Goal: Use online tool/utility: Use online tool/utility

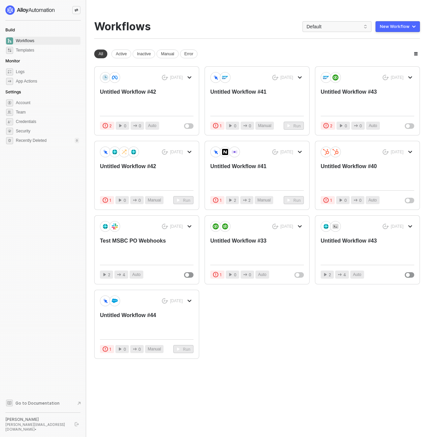
click at [77, 10] on icon "icon-swap" at bounding box center [76, 10] width 4 height 4
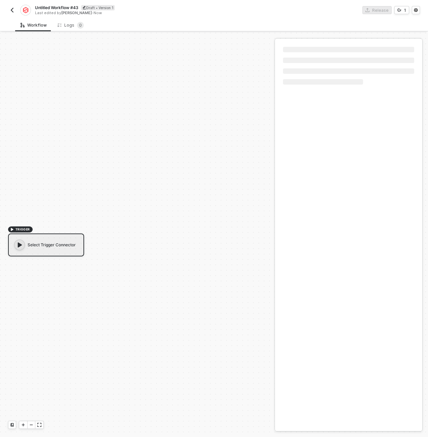
scroll to position [12, 0]
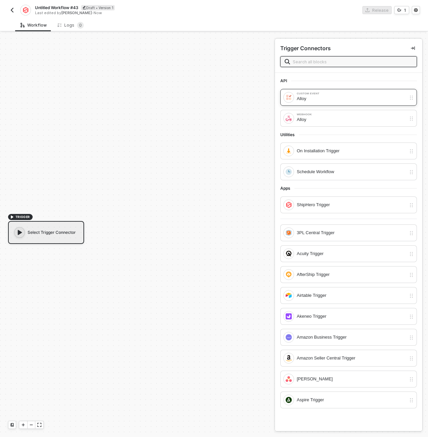
click at [303, 103] on div "Custom Event Alloy" at bounding box center [349, 97] width 137 height 17
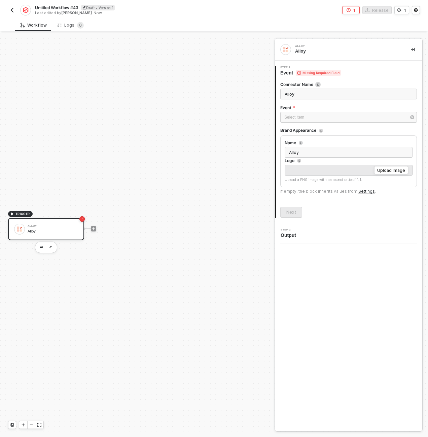
click at [306, 97] on input "Alloy" at bounding box center [349, 94] width 137 height 11
type input "d"
type input "New Transaction"
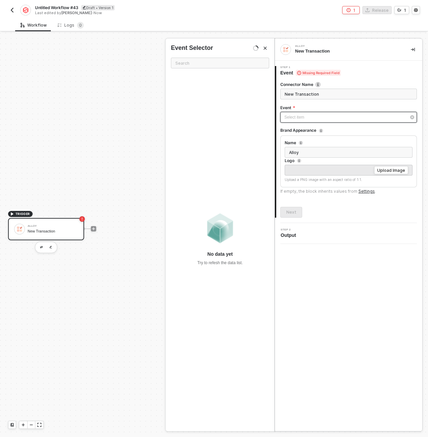
click at [300, 117] on div "Select item ﻿" at bounding box center [346, 117] width 122 height 6
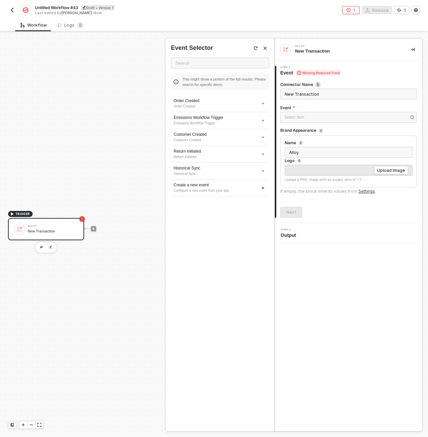
click at [383, 274] on div "Alloy New Transaction 1 Step 1 Event Missing Required Field Connector Name New …" at bounding box center [349, 235] width 148 height 392
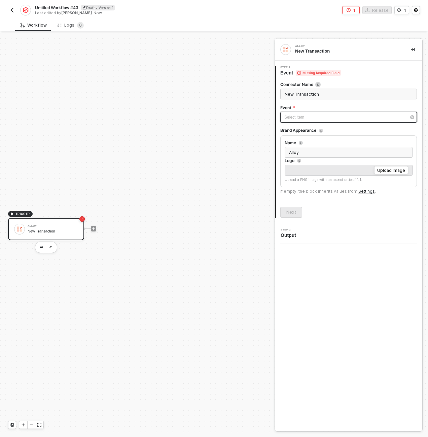
click at [320, 119] on div "Select item ﻿" at bounding box center [346, 117] width 122 height 6
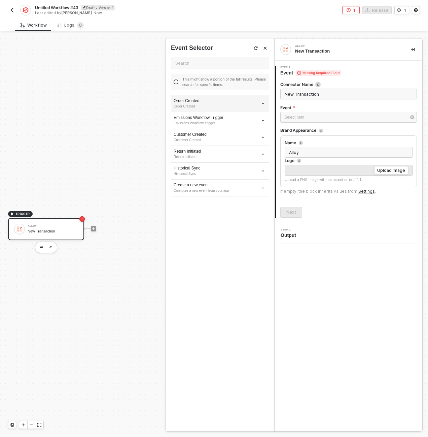
click at [218, 112] on div "Order Created Order Created" at bounding box center [220, 103] width 98 height 17
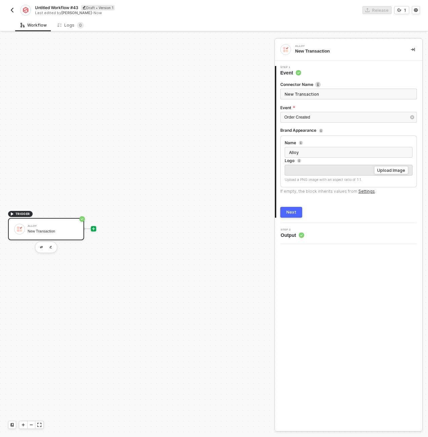
drag, startPoint x: 95, startPoint y: 227, endPoint x: 107, endPoint y: 231, distance: 12.6
click at [95, 228] on icon "icon-play" at bounding box center [94, 229] width 4 height 4
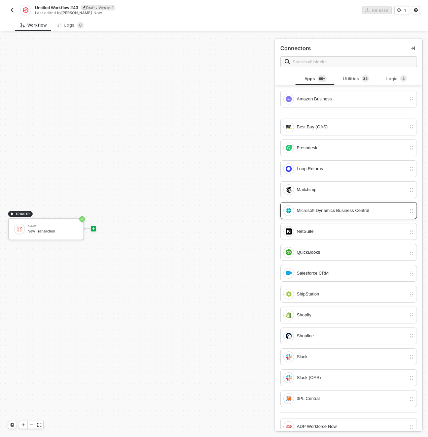
click at [320, 211] on div "Microsoft Dynamics Business Central" at bounding box center [351, 210] width 109 height 7
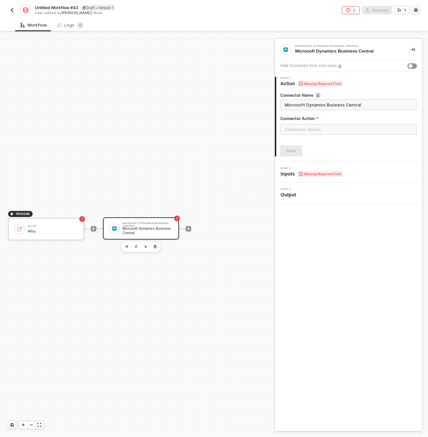
click at [142, 233] on div "Microsoft Dynamics Business Central" at bounding box center [148, 230] width 51 height 8
click at [154, 247] on icon "button" at bounding box center [155, 246] width 3 height 3
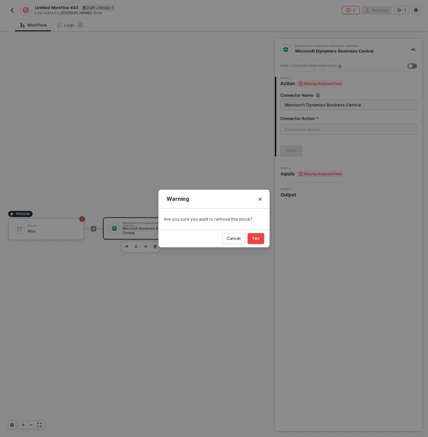
click at [254, 238] on div "Yes" at bounding box center [256, 238] width 8 height 5
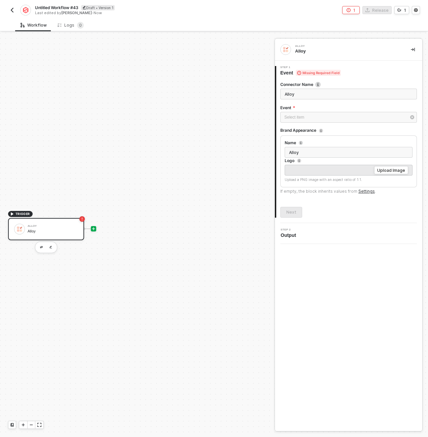
click at [94, 229] on icon "icon-play" at bounding box center [94, 229] width 4 height 4
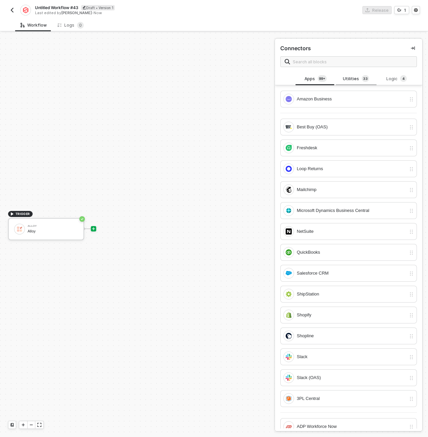
click at [348, 81] on div "Utilities 3 3" at bounding box center [357, 78] width 30 height 7
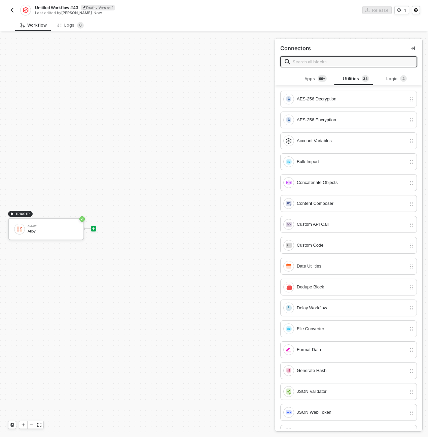
click at [338, 62] on input "text" at bounding box center [353, 61] width 120 height 7
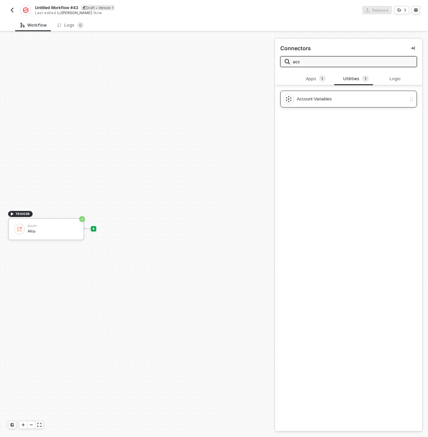
type input "acc"
click at [328, 98] on div "Account Variables" at bounding box center [351, 98] width 109 height 7
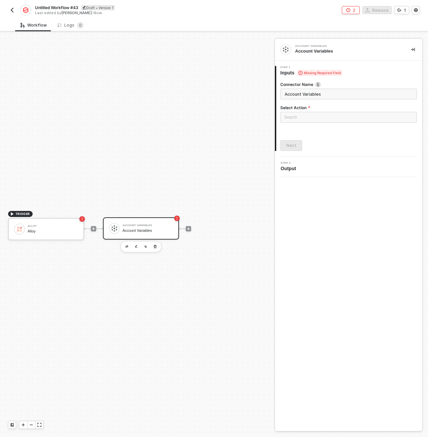
click at [303, 91] on input "Account Variables" at bounding box center [349, 94] width 137 height 11
type input "READ Account Variables"
click at [309, 119] on input "search" at bounding box center [349, 117] width 129 height 10
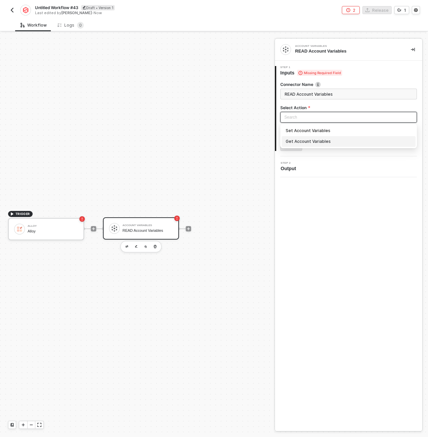
click at [305, 139] on div "Get Account Variables" at bounding box center [349, 141] width 126 height 7
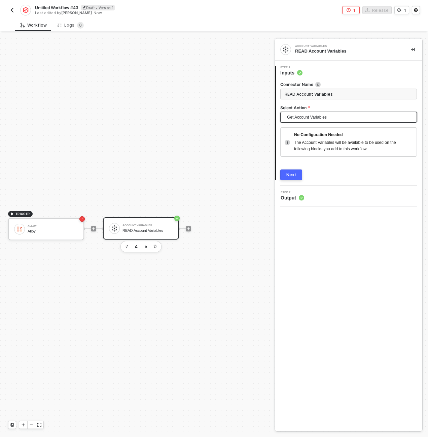
click at [297, 174] on button "Next" at bounding box center [292, 174] width 22 height 11
click at [62, 232] on div "Alloy" at bounding box center [53, 231] width 51 height 4
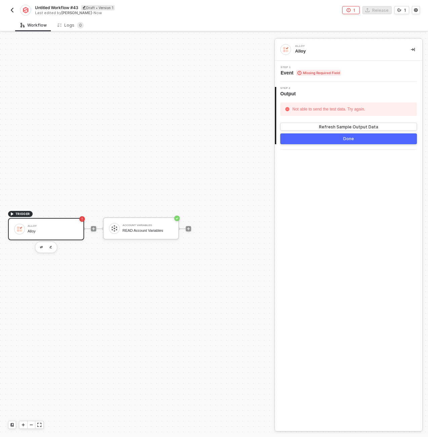
click at [304, 67] on span "Step 1" at bounding box center [311, 67] width 61 height 3
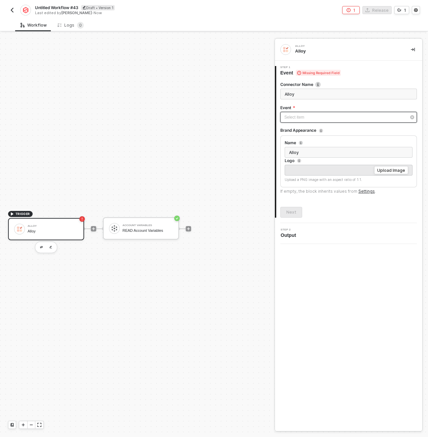
click at [306, 120] on div "Select item ﻿" at bounding box center [346, 117] width 122 height 6
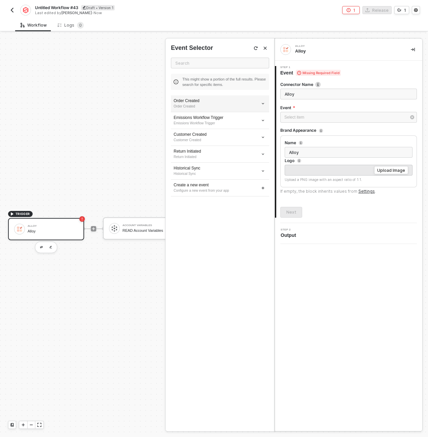
click at [210, 110] on div "Order Created Order Created" at bounding box center [220, 103] width 98 height 17
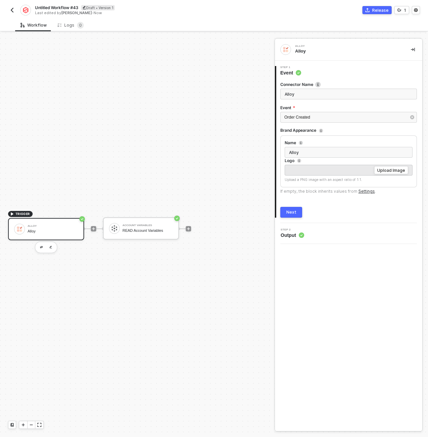
click at [292, 213] on div "Next" at bounding box center [292, 212] width 10 height 5
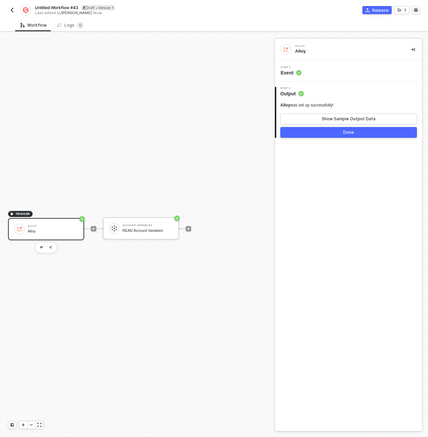
click at [70, 228] on div "Alloy Alloy" at bounding box center [53, 229] width 51 height 13
click at [336, 69] on div "Step 1 Event" at bounding box center [350, 71] width 146 height 10
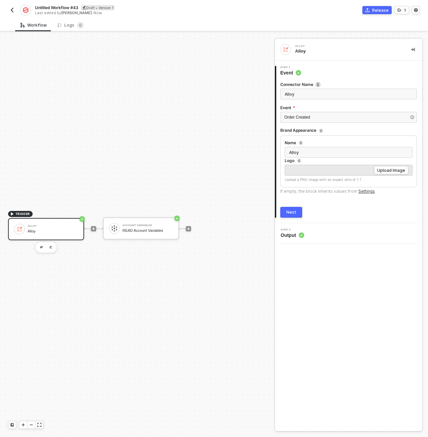
click at [318, 97] on input "Alloy" at bounding box center [349, 94] width 137 height 11
type input "New Transaction"
